Goal: Information Seeking & Learning: Learn about a topic

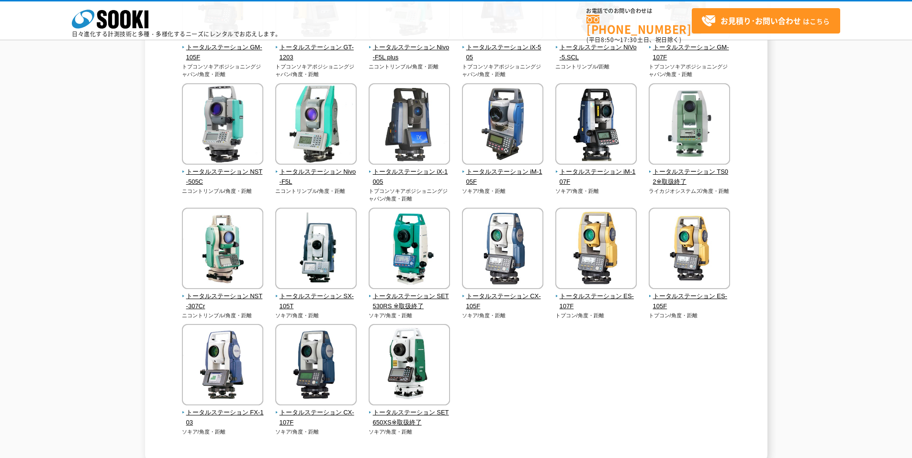
scroll to position [191, 0]
click at [245, 295] on span "トータルステーション NST-307Cr" at bounding box center [223, 301] width 82 height 20
drag, startPoint x: 345, startPoint y: 295, endPoint x: 341, endPoint y: 300, distance: 5.8
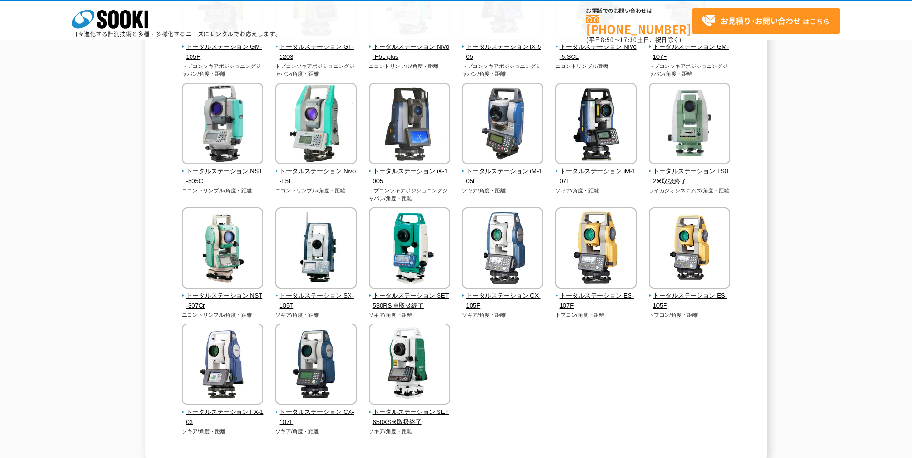
drag, startPoint x: 341, startPoint y: 300, endPoint x: 528, endPoint y: 344, distance: 192.4
click at [528, 344] on div "トータルステーション GM-105F トプコンソキアポジショニングジャパン/角度・距離" at bounding box center [456, 206] width 560 height 496
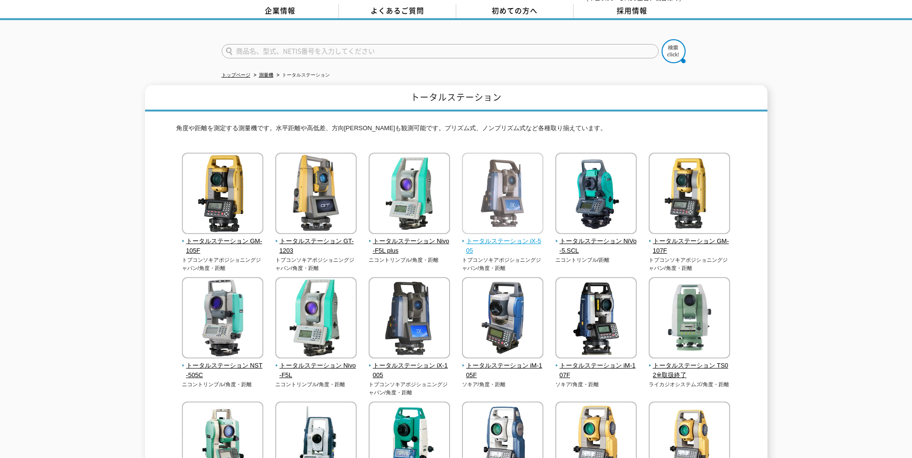
scroll to position [0, 0]
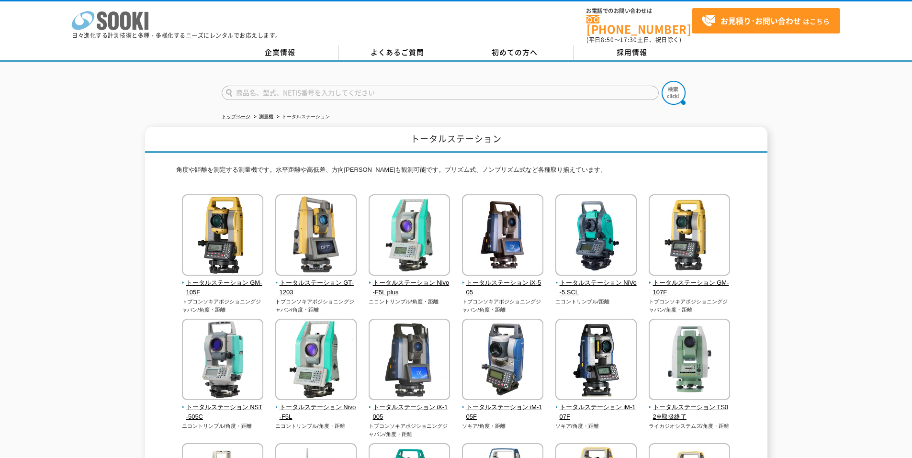
click at [129, 28] on icon at bounding box center [125, 20] width 11 height 19
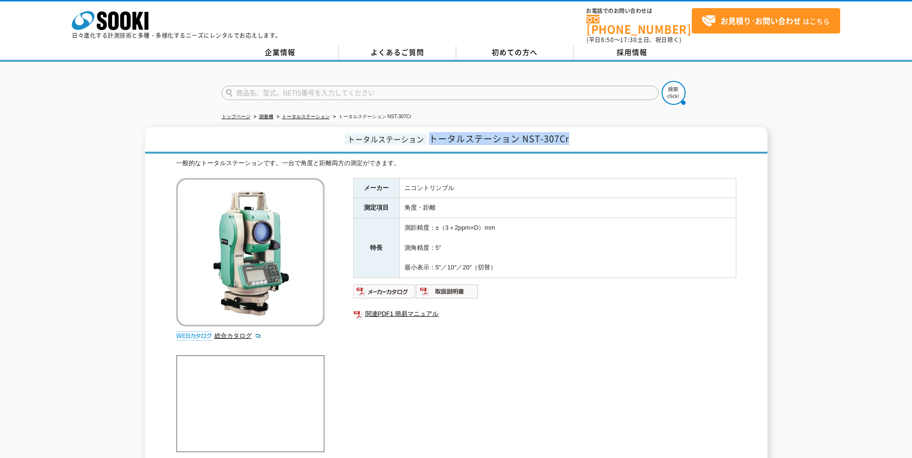
drag, startPoint x: 434, startPoint y: 131, endPoint x: 575, endPoint y: 134, distance: 141.7
click at [575, 134] on h1 "トータルステーション トータルステーション NST-307Cr" at bounding box center [456, 140] width 622 height 27
drag, startPoint x: 301, startPoint y: 81, endPoint x: 306, endPoint y: 79, distance: 5.8
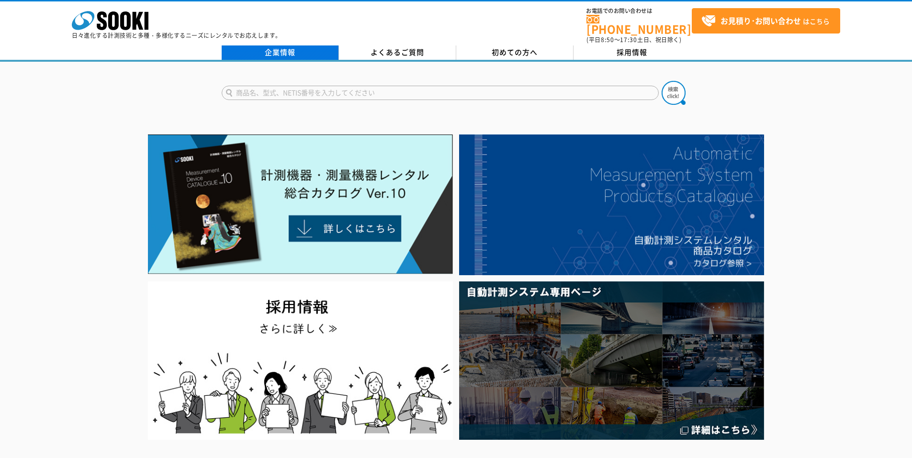
click at [281, 48] on link "企業情報" at bounding box center [280, 52] width 117 height 14
